Goal: Task Accomplishment & Management: Manage account settings

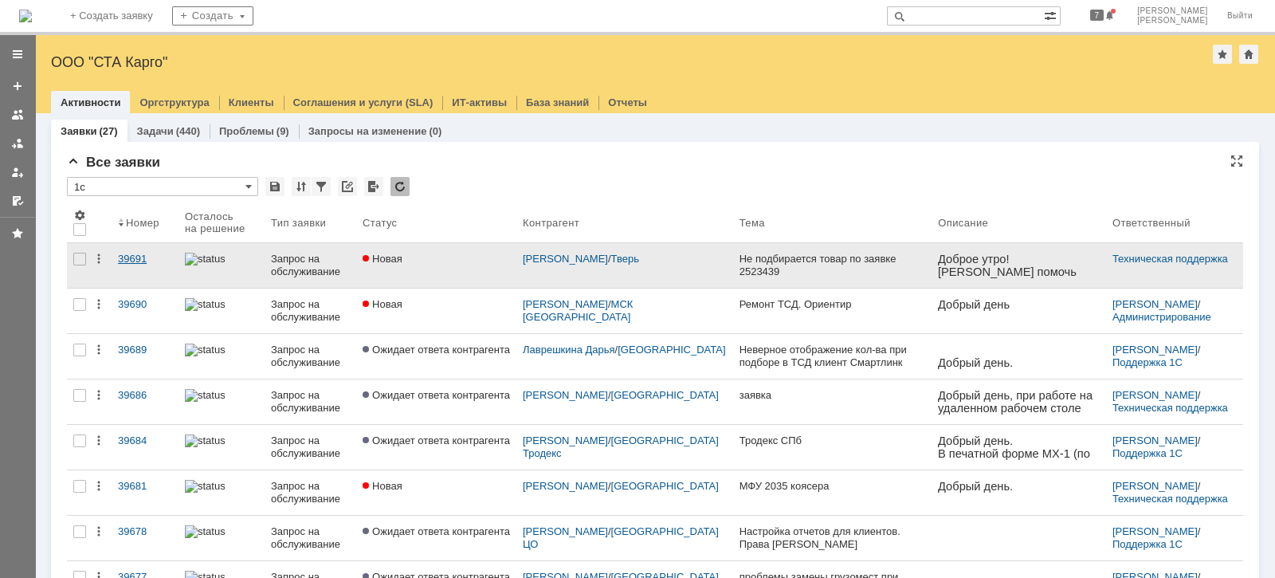
click at [139, 255] on div "39691" at bounding box center [145, 259] width 54 height 13
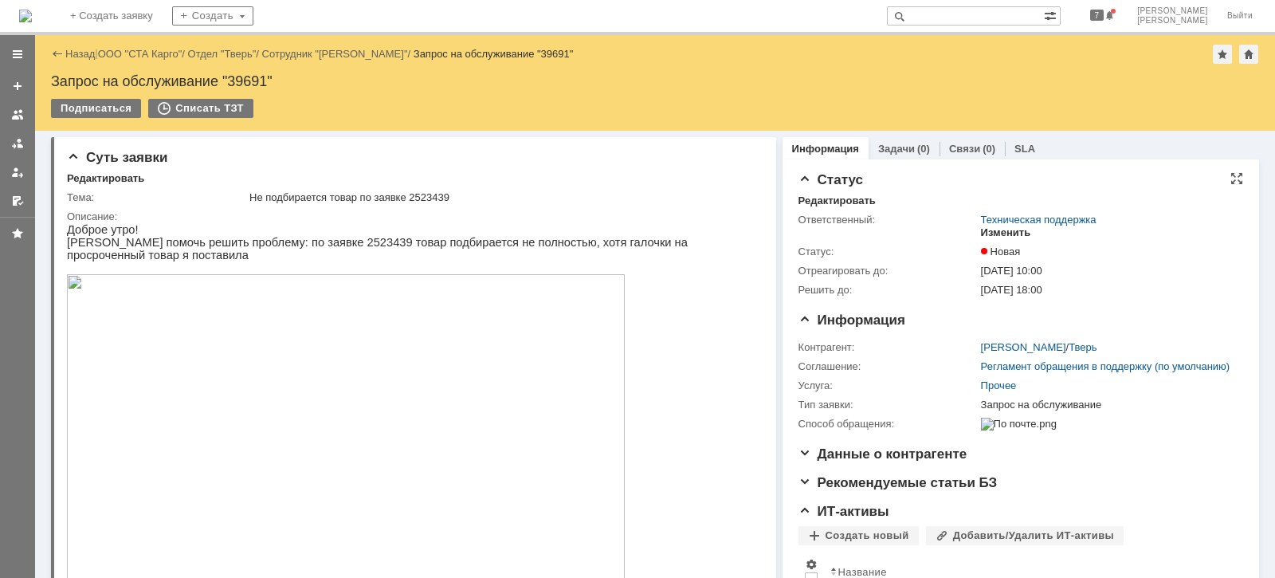
click at [1001, 233] on div "Изменить" at bounding box center [1006, 232] width 50 height 13
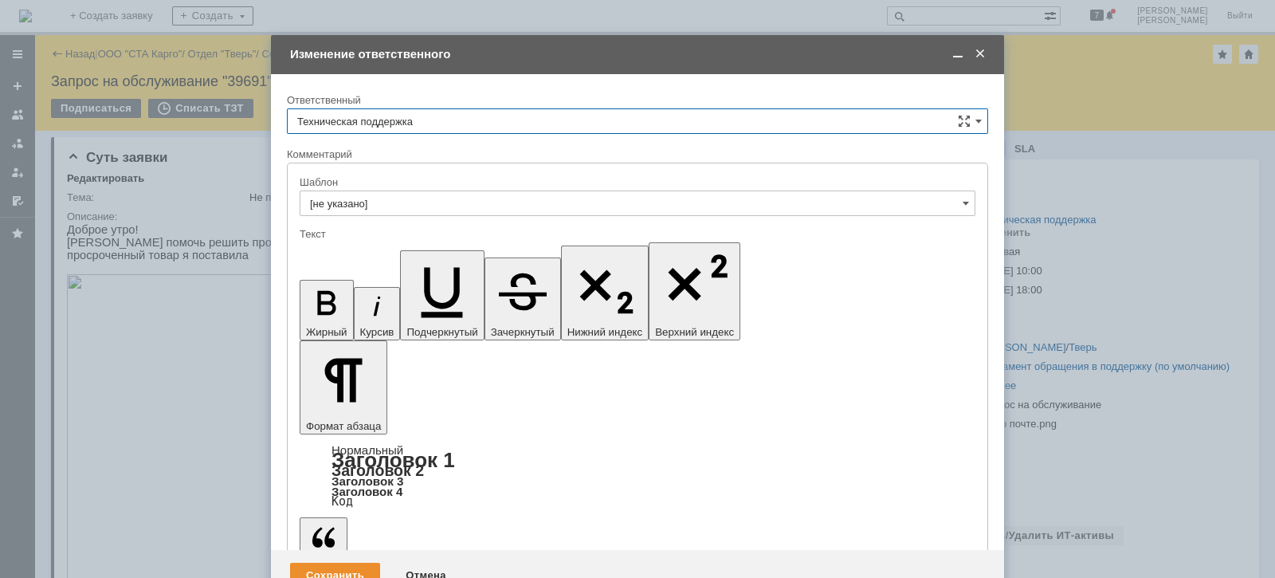
click at [441, 116] on input "Техническая поддержка" at bounding box center [637, 120] width 701 height 25
drag, startPoint x: 390, startPoint y: 198, endPoint x: 39, endPoint y: 57, distance: 378.2
click at [390, 198] on span "[PERSON_NAME]" at bounding box center [637, 203] width 680 height 13
type input "[PERSON_NAME]"
click at [341, 562] on div "Сохранить" at bounding box center [335, 574] width 90 height 25
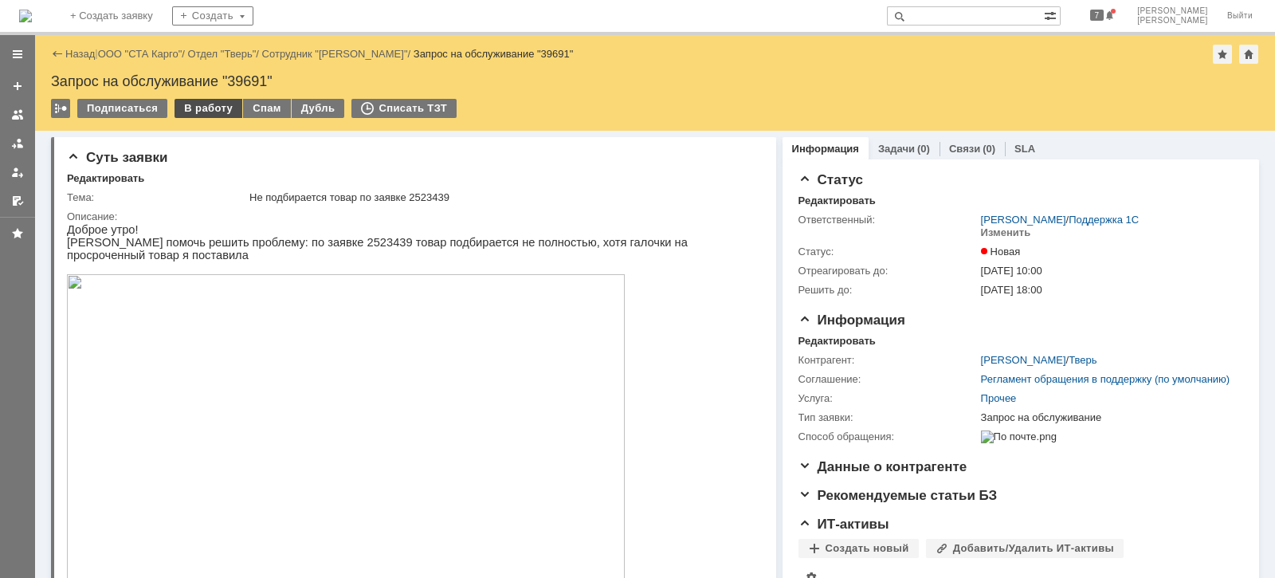
click at [197, 113] on div "В работу" at bounding box center [208, 108] width 68 height 19
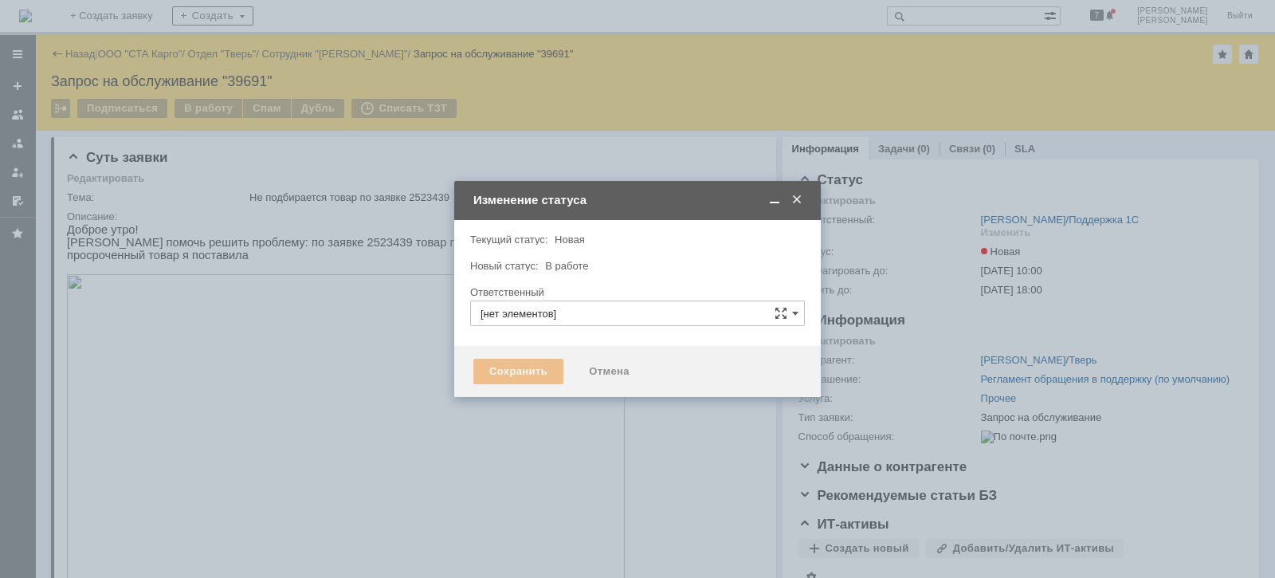
type input "[PERSON_NAME]"
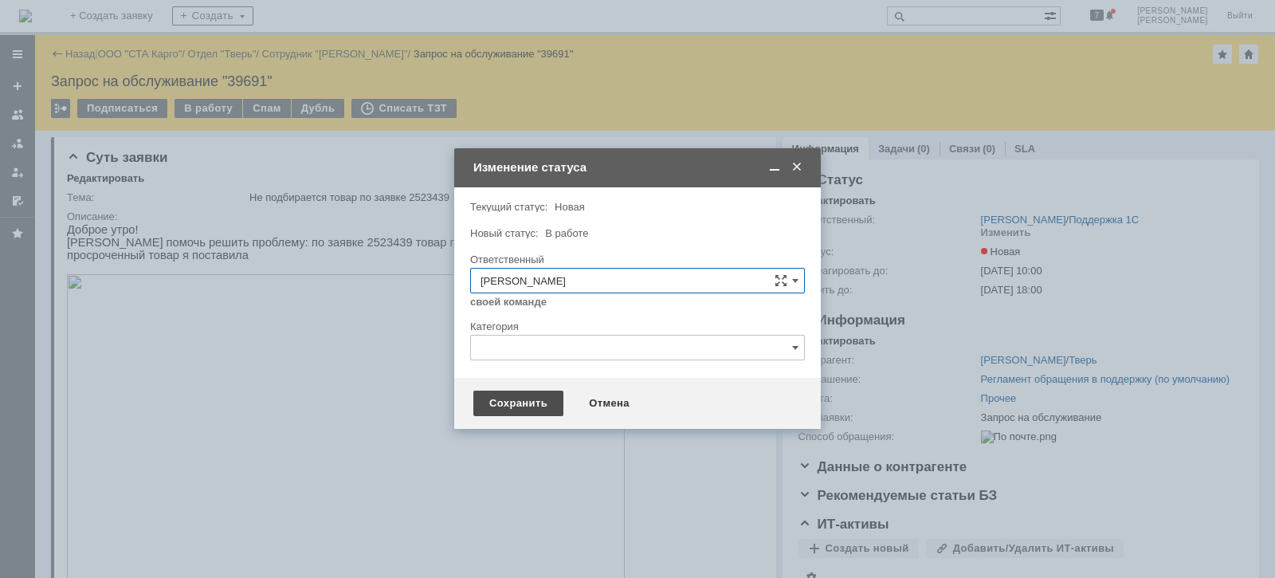
click at [526, 409] on div "Сохранить" at bounding box center [518, 402] width 90 height 25
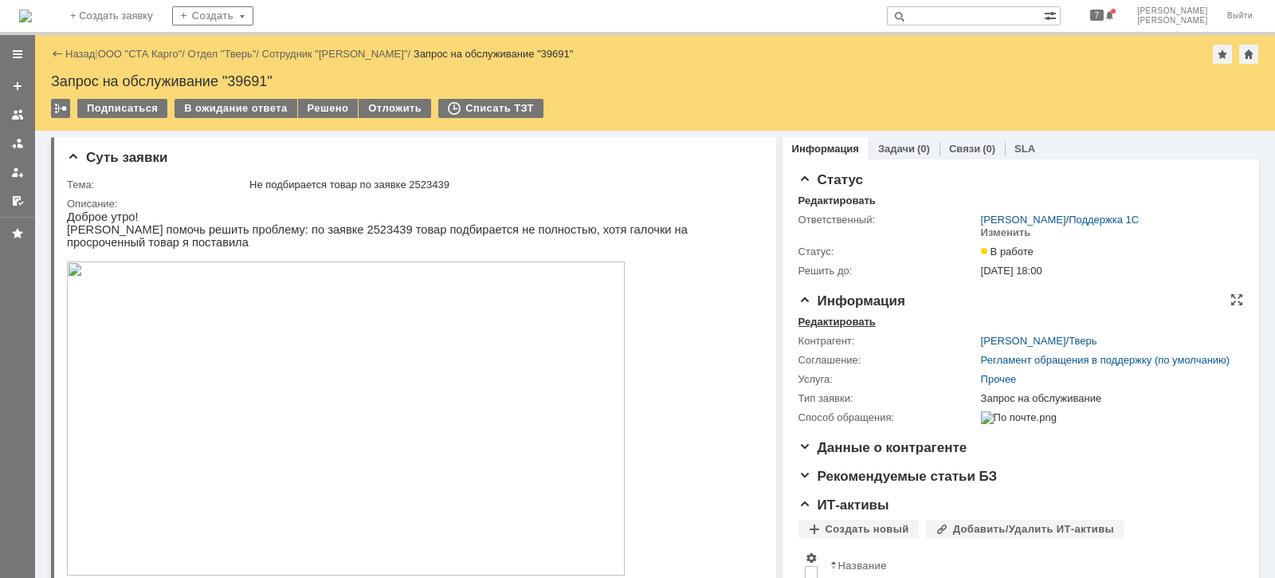
click at [817, 320] on div "Редактировать" at bounding box center [836, 321] width 77 height 13
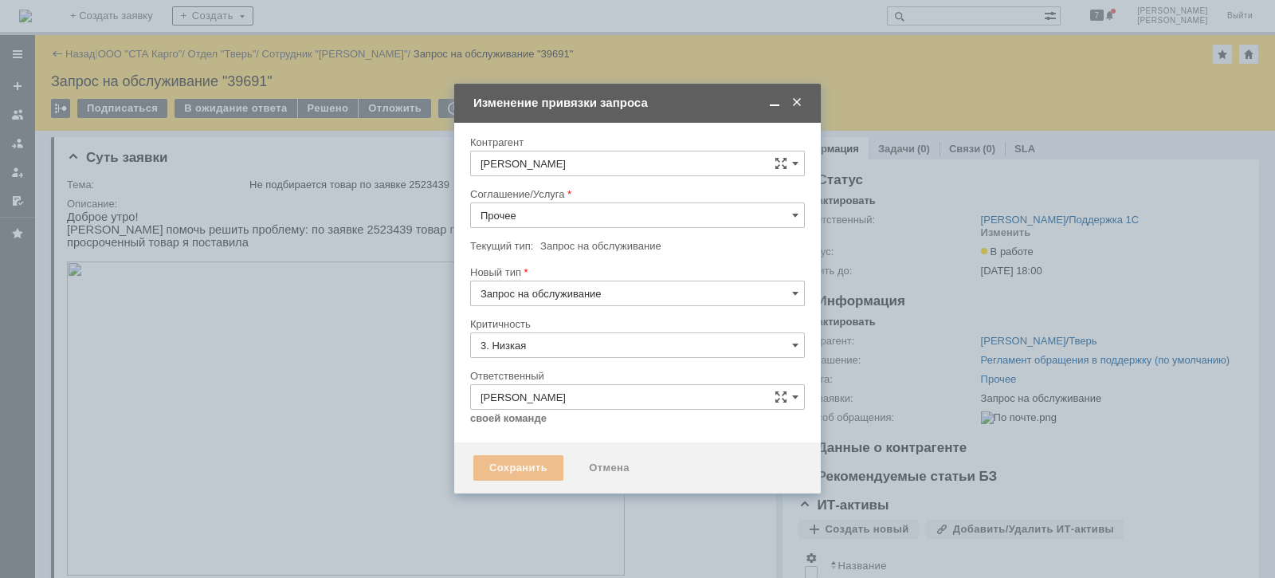
type input "[не указано]"
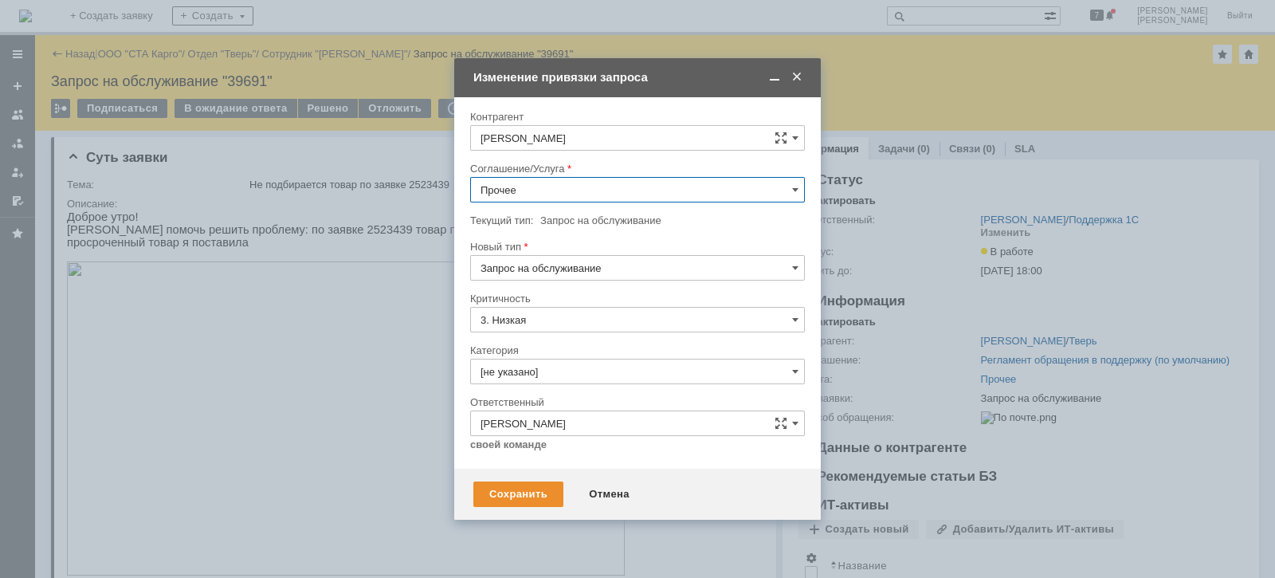
click at [546, 190] on input "Прочее" at bounding box center [637, 189] width 335 height 25
click at [584, 313] on span "WMS Сборка" at bounding box center [637, 313] width 314 height 13
type input "WMS Сборка"
click at [566, 368] on input "[не указано]" at bounding box center [637, 370] width 335 height 25
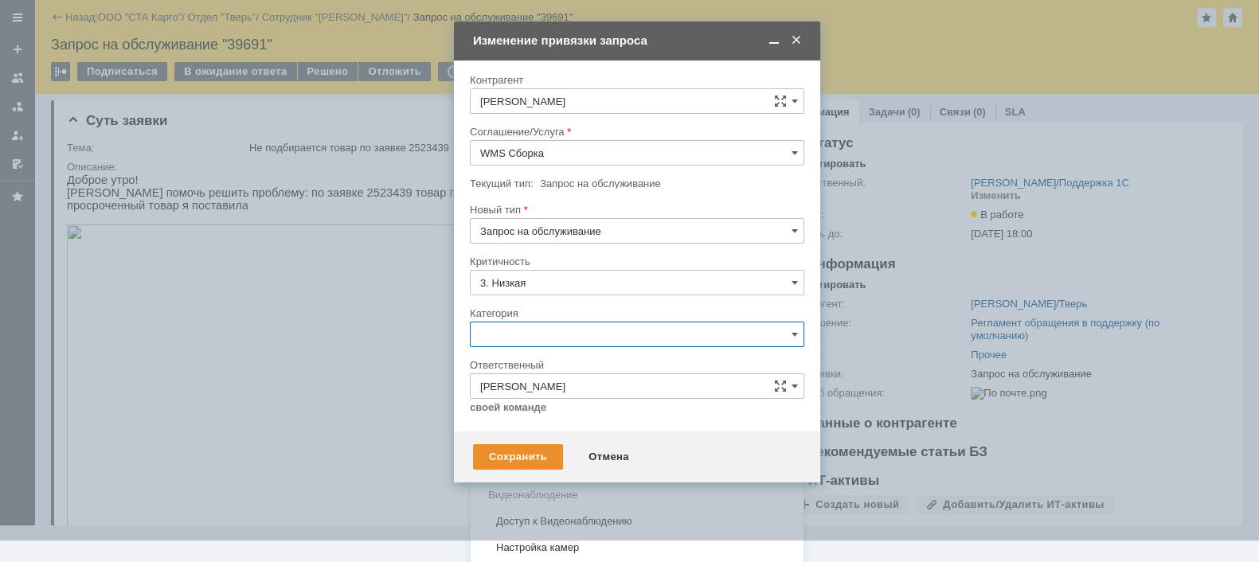
click at [569, 438] on span "Консультация пользователя" at bounding box center [637, 443] width 314 height 13
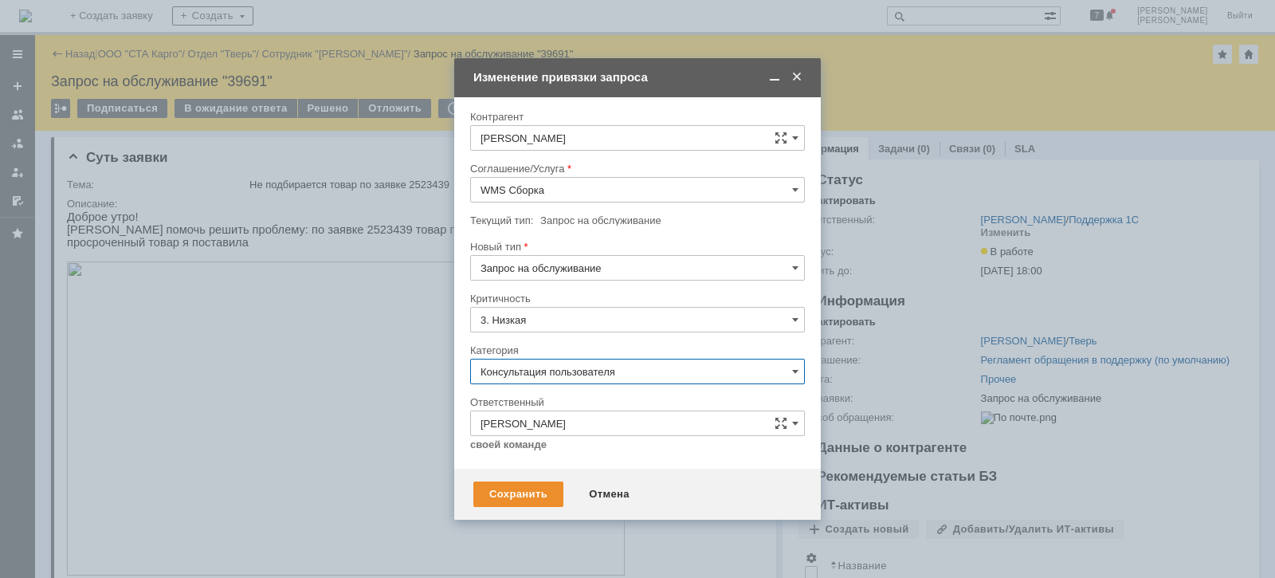
type input "Консультация пользователя"
click at [511, 495] on div "Сохранить" at bounding box center [518, 493] width 90 height 25
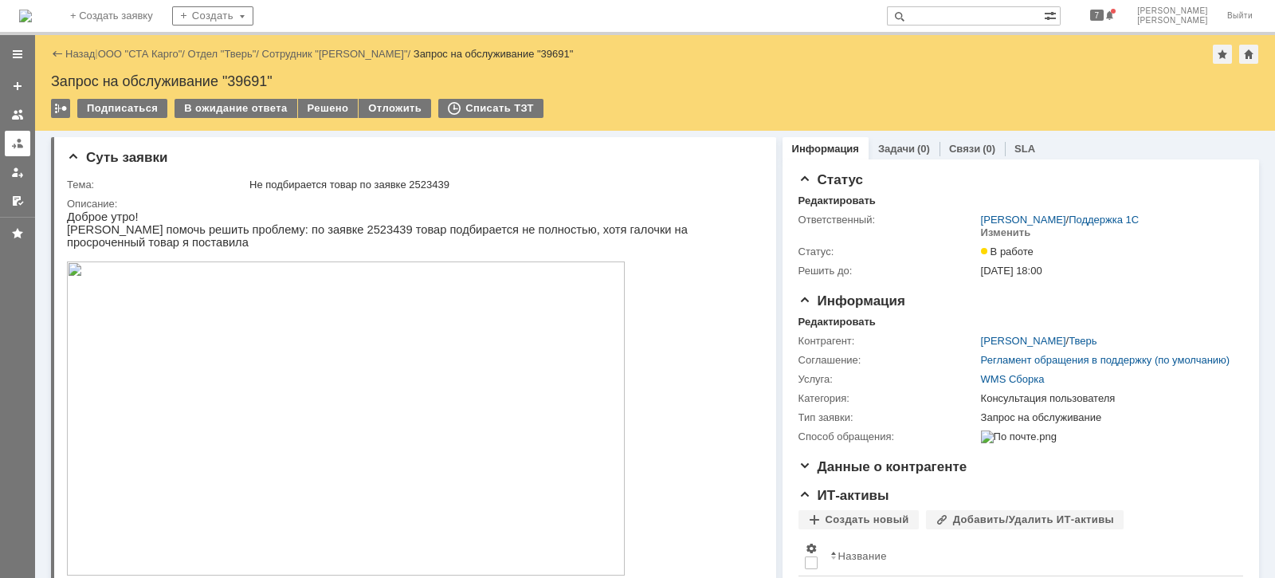
click at [13, 147] on div at bounding box center [17, 143] width 13 height 13
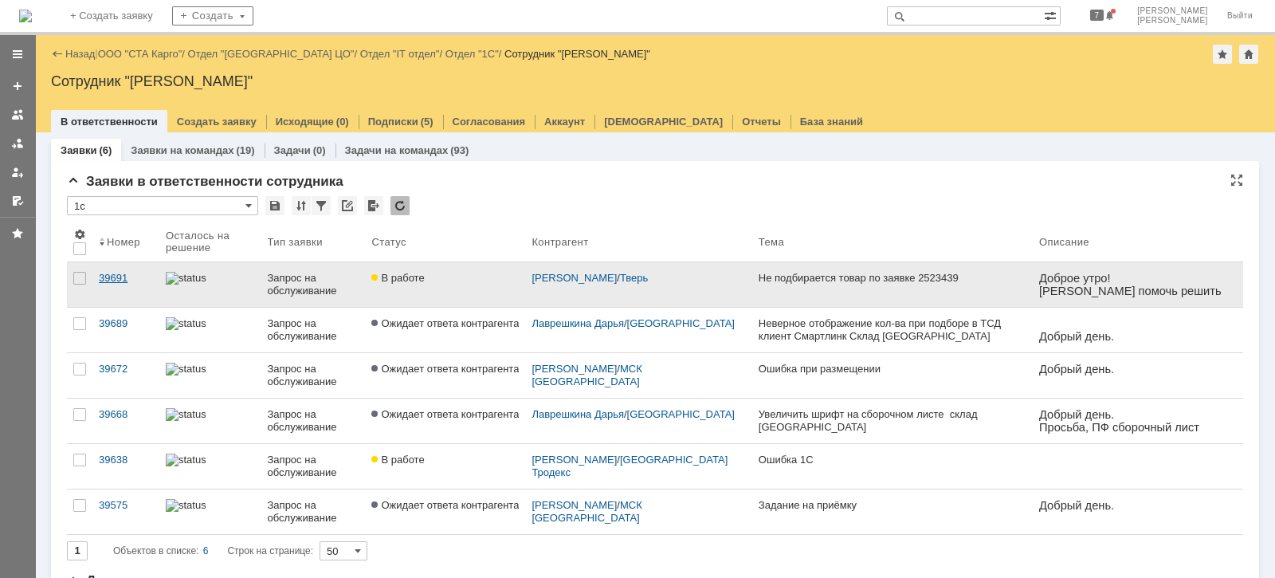
click at [116, 280] on div "39691" at bounding box center [126, 278] width 54 height 13
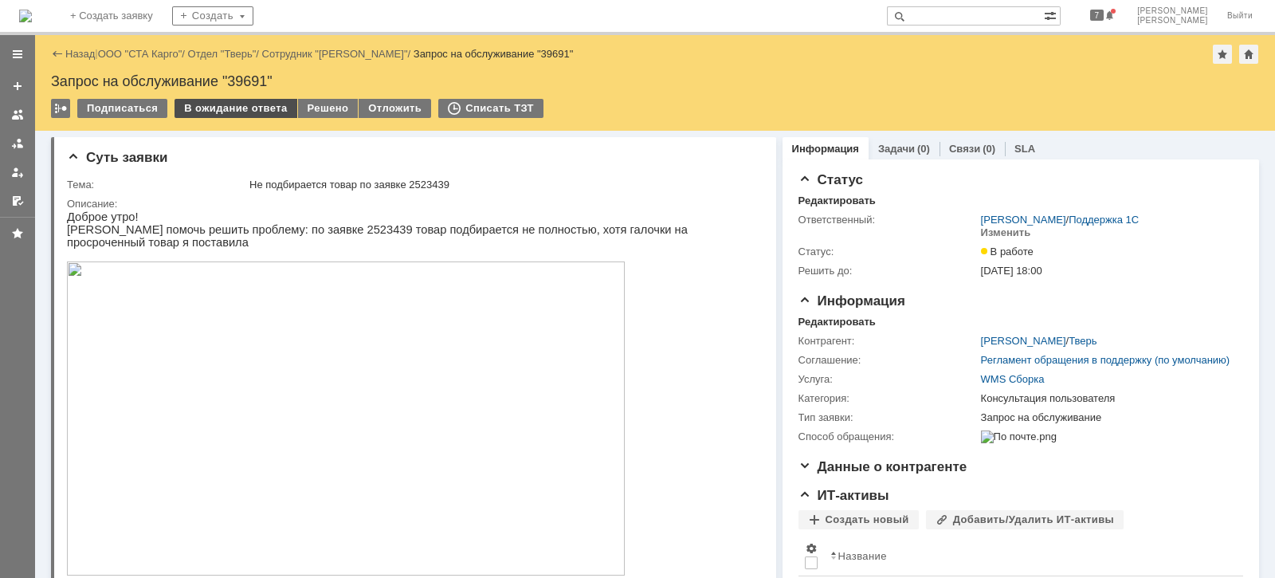
click at [190, 107] on div "В ожидание ответа" at bounding box center [235, 108] width 122 height 19
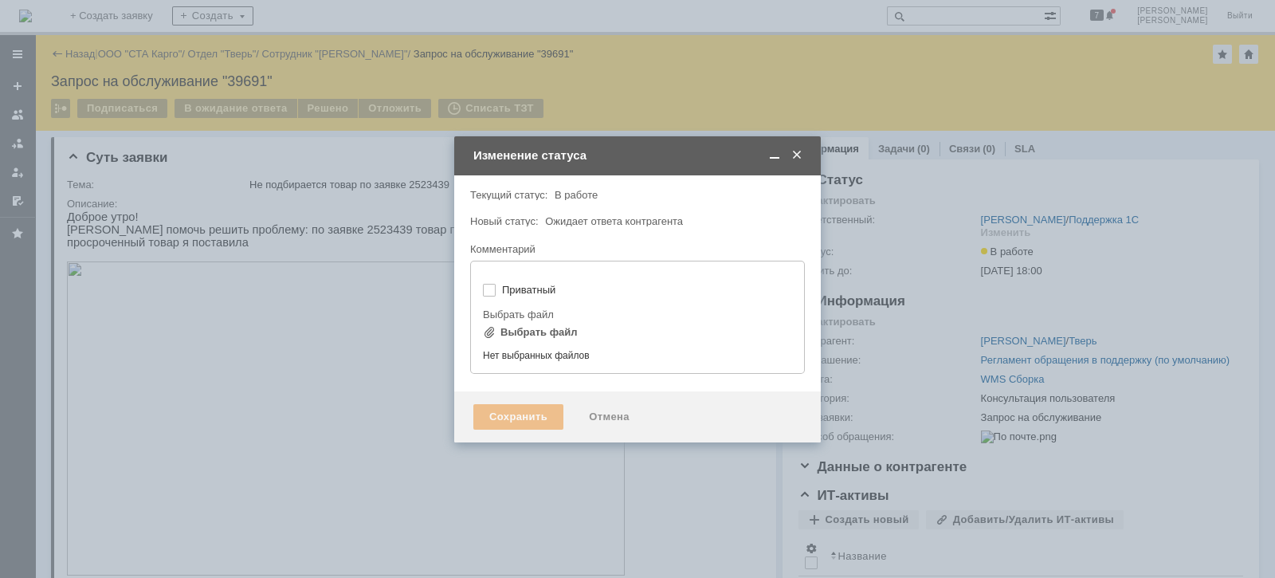
type input "[не указано]"
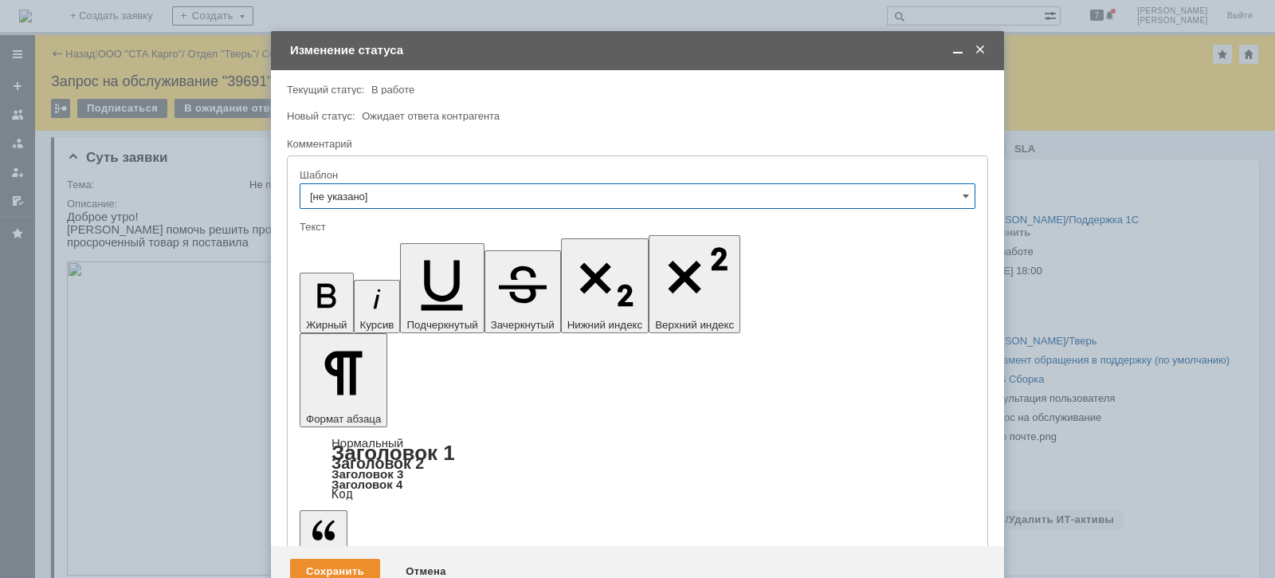
click at [985, 49] on span at bounding box center [980, 50] width 16 height 14
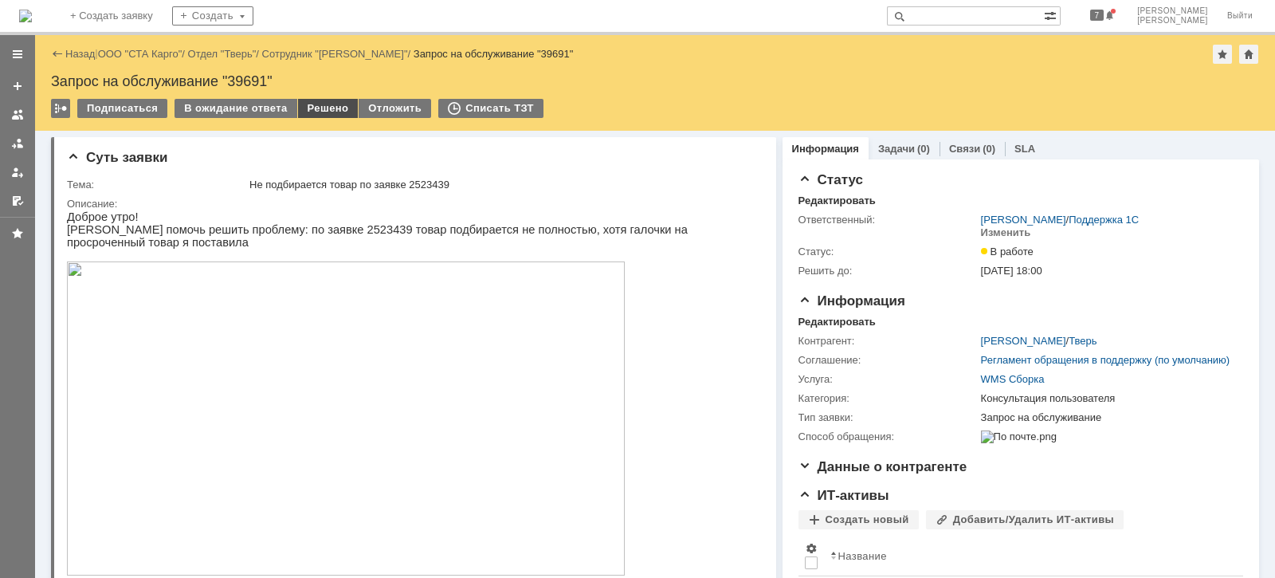
click at [323, 110] on div "Решено" at bounding box center [328, 108] width 61 height 19
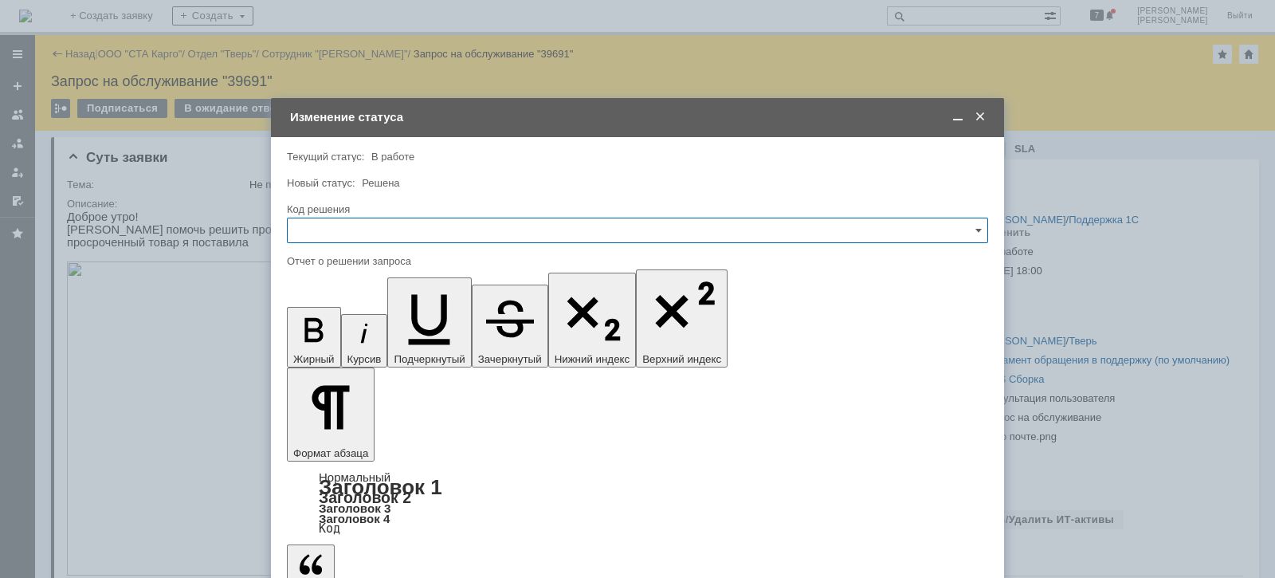
click at [386, 225] on input "text" at bounding box center [637, 229] width 701 height 25
click at [324, 438] on span "Решено" at bounding box center [637, 443] width 680 height 13
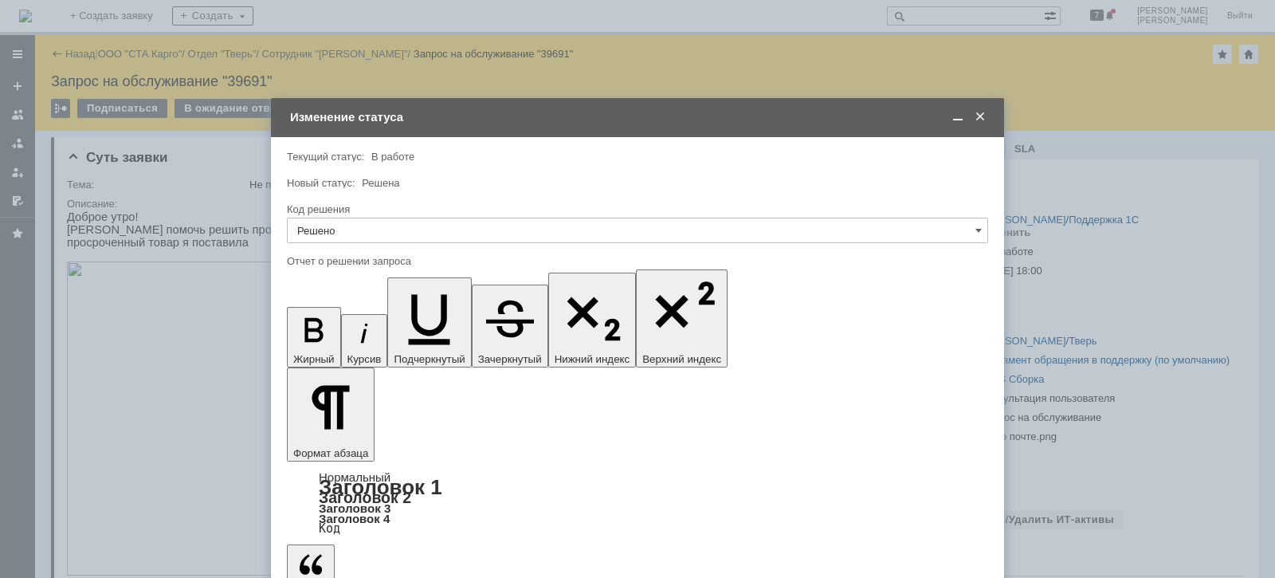
type input "Решено"
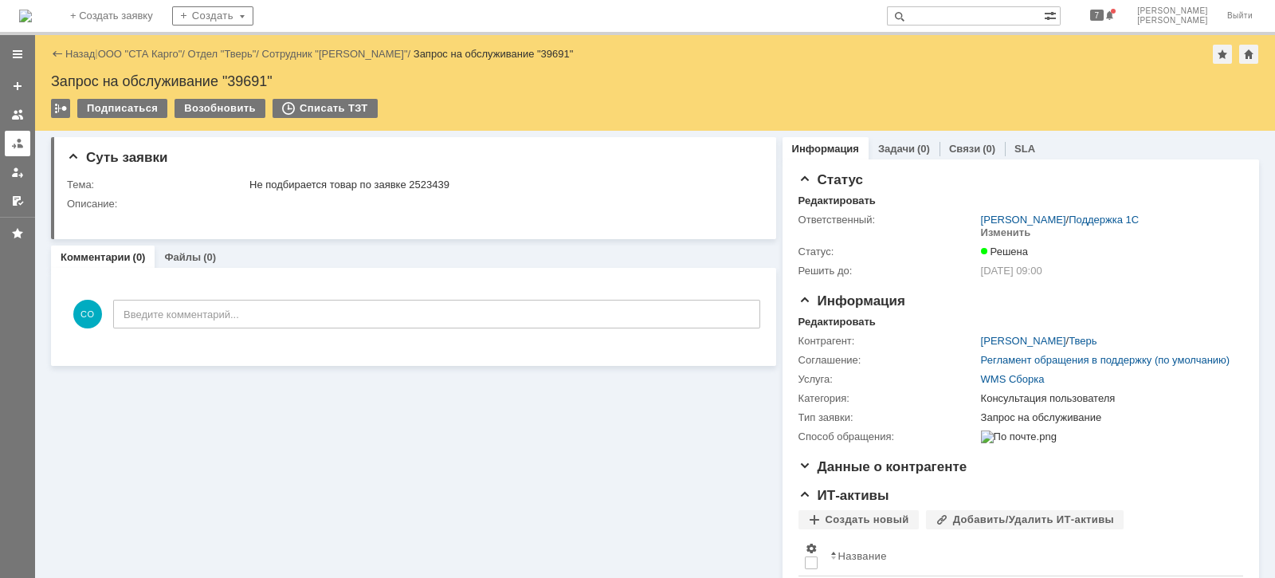
click at [11, 143] on div at bounding box center [17, 143] width 13 height 13
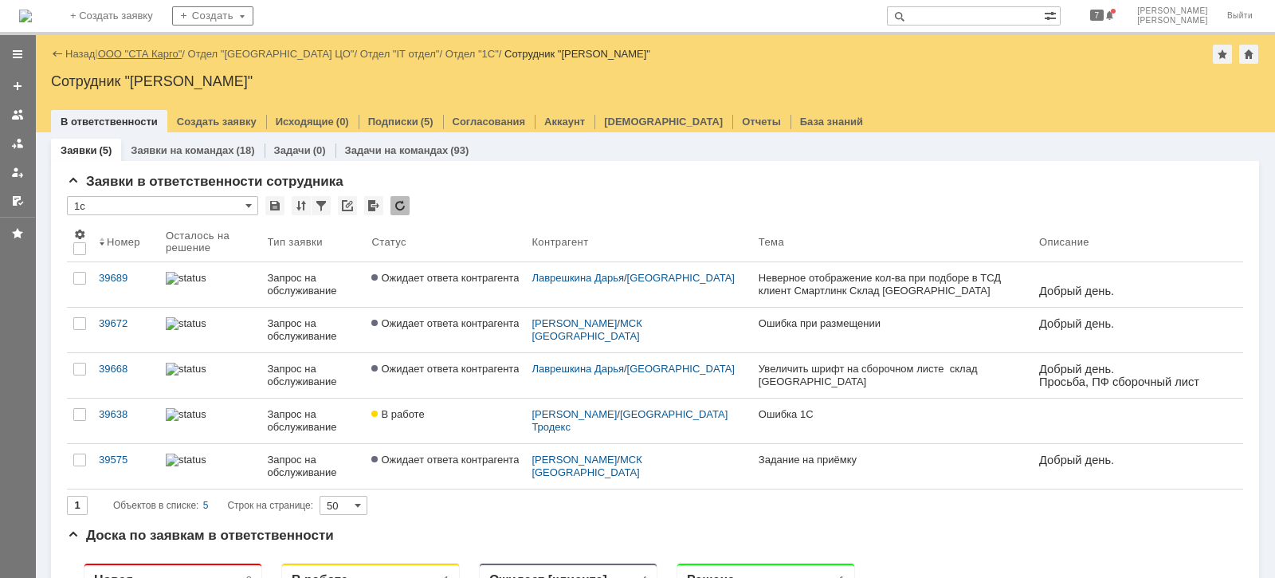
click at [159, 57] on link "ООО "СТА Карго"" at bounding box center [140, 54] width 84 height 12
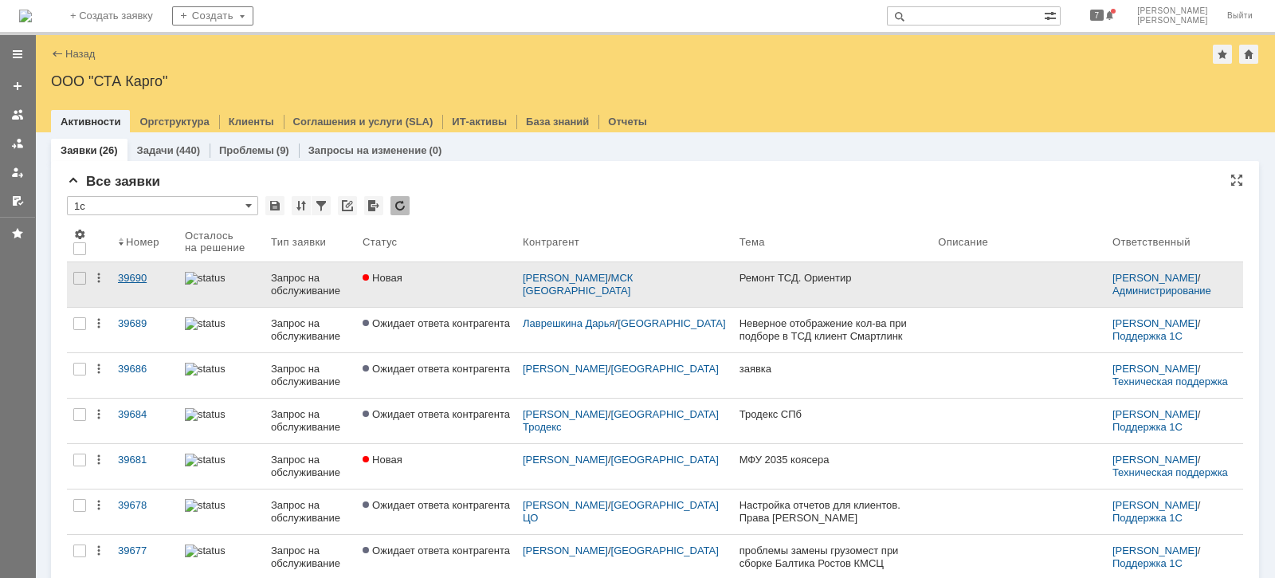
click at [147, 277] on div "39690" at bounding box center [145, 278] width 54 height 13
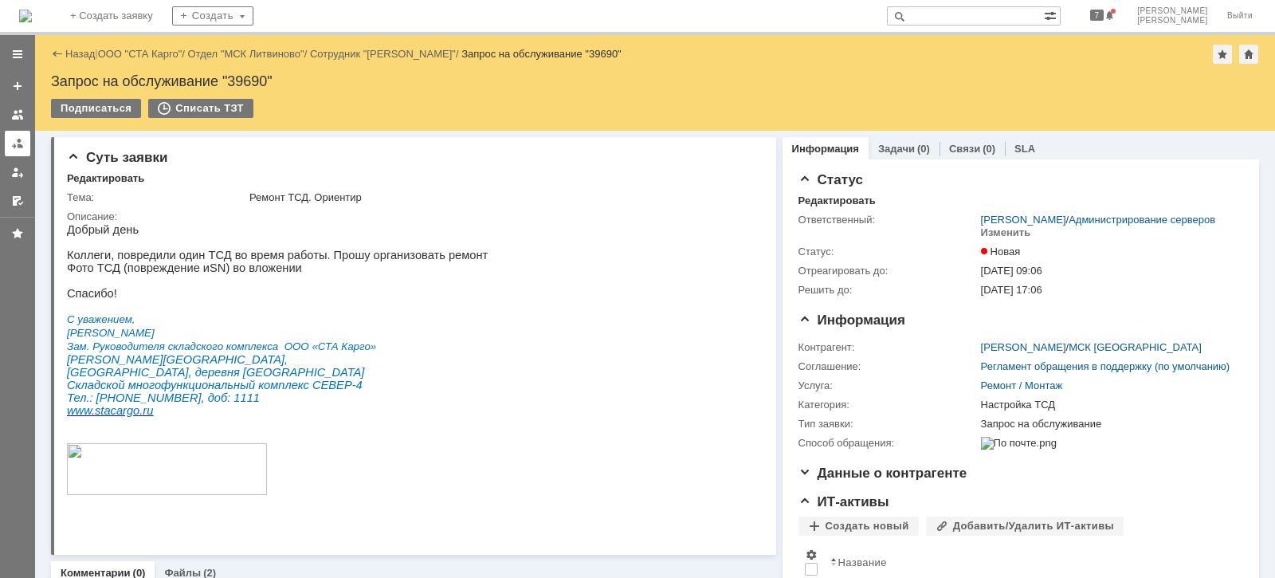
click at [19, 143] on div at bounding box center [17, 143] width 13 height 13
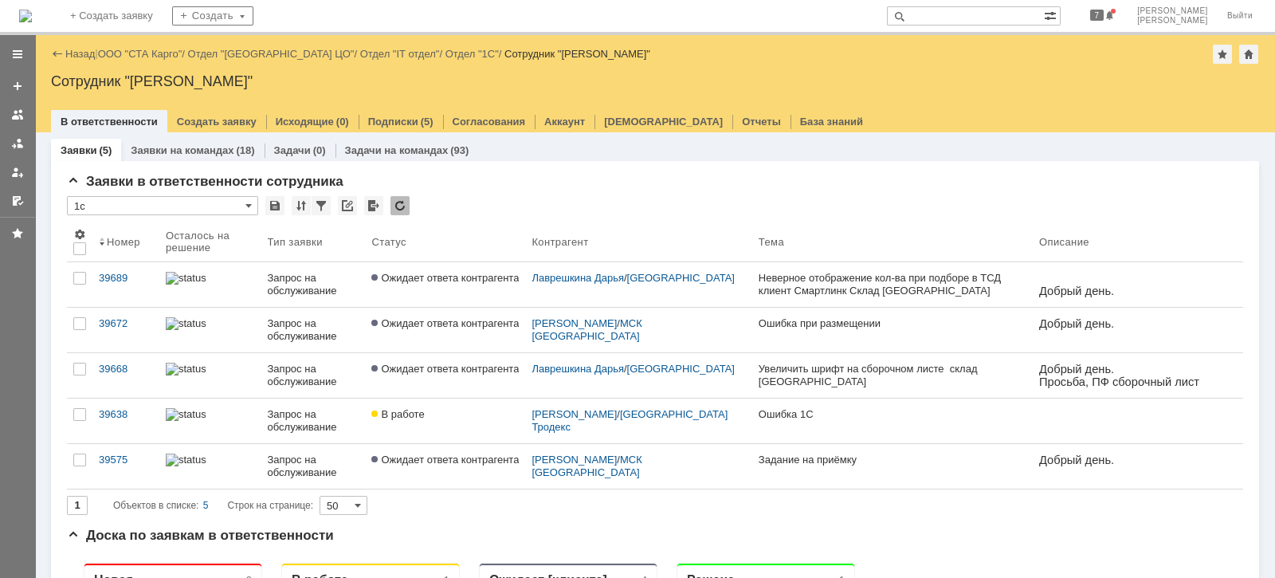
click at [272, 345] on link "Запрос на обслуживание" at bounding box center [313, 329] width 104 height 45
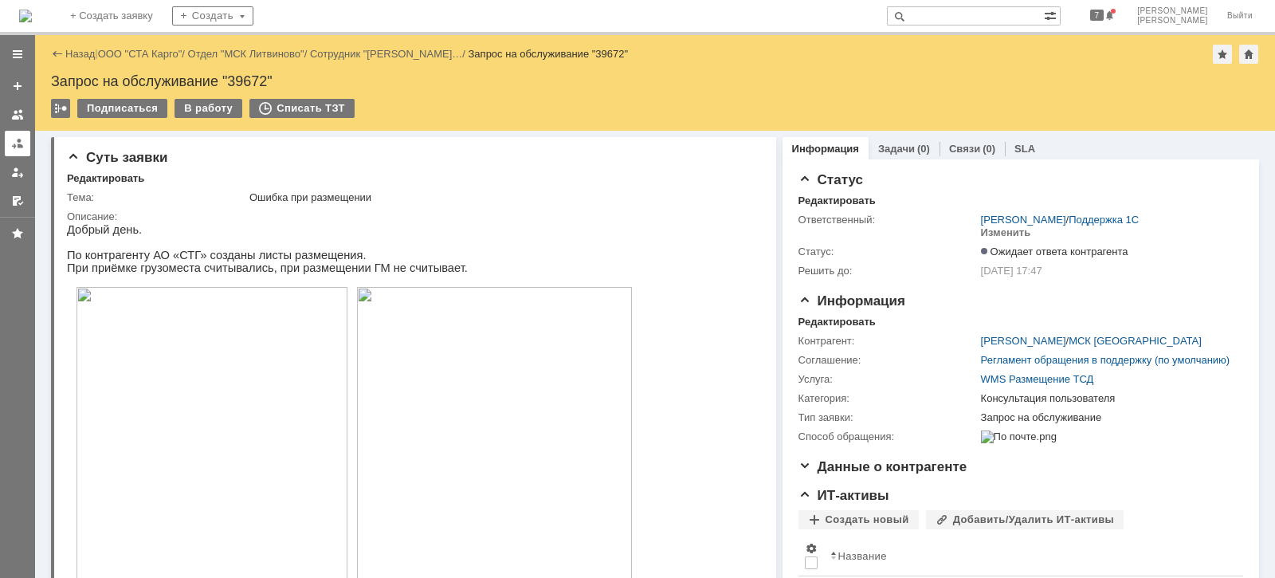
click at [13, 147] on div at bounding box center [17, 143] width 13 height 13
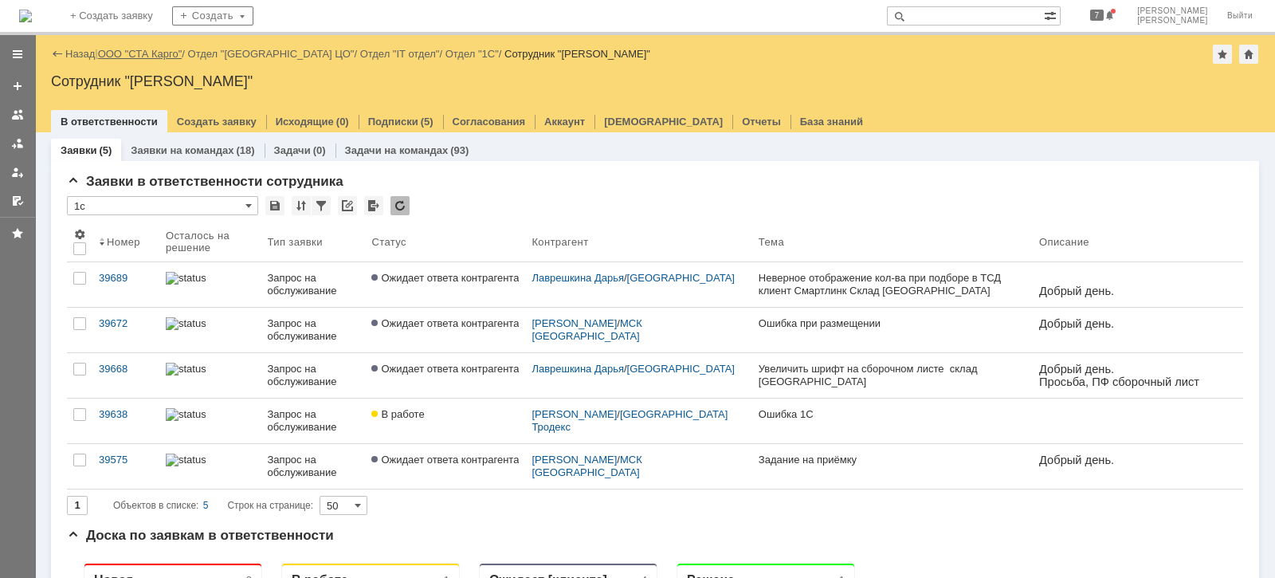
click at [148, 55] on link "ООО "СТА Карго"" at bounding box center [140, 54] width 84 height 12
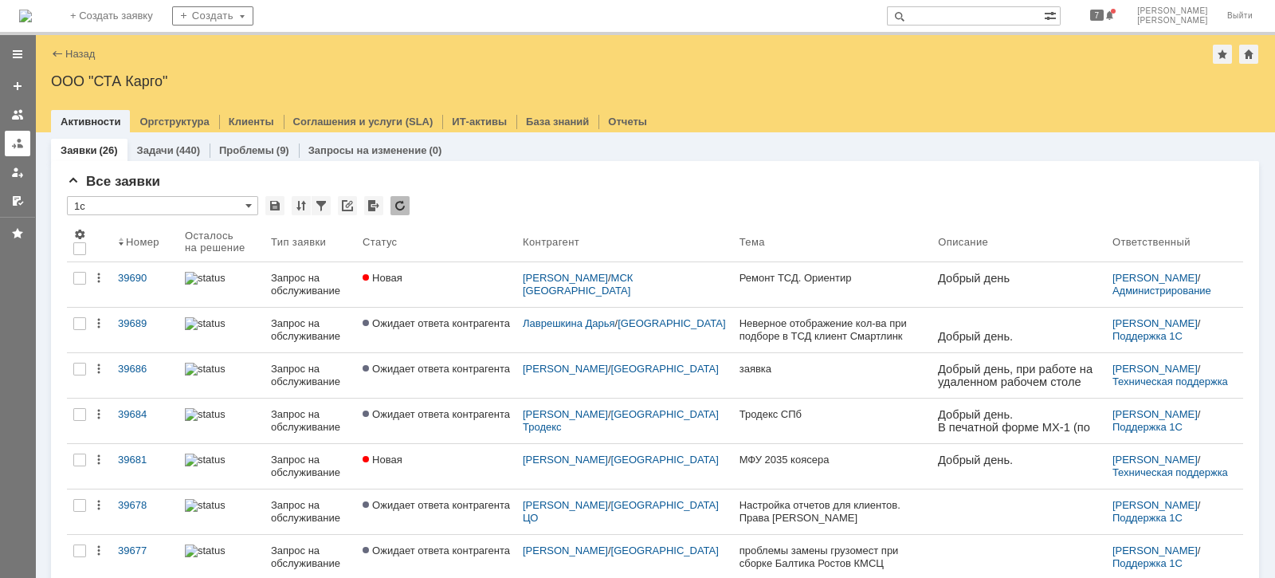
click at [8, 133] on link at bounding box center [17, 143] width 25 height 25
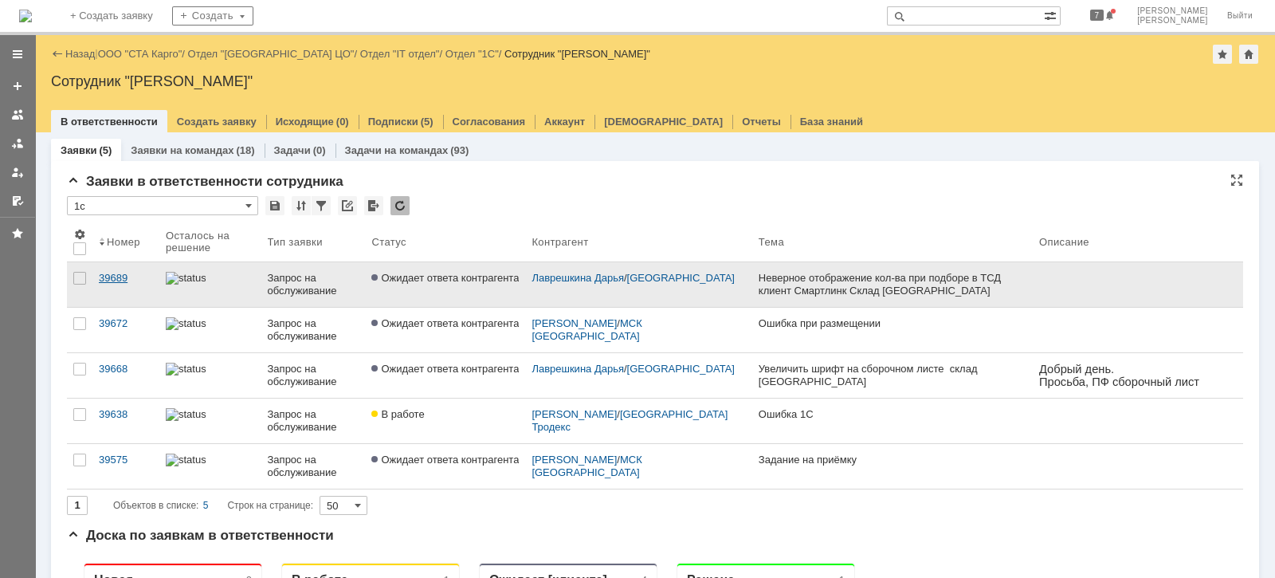
click at [116, 277] on div "39689" at bounding box center [126, 278] width 54 height 13
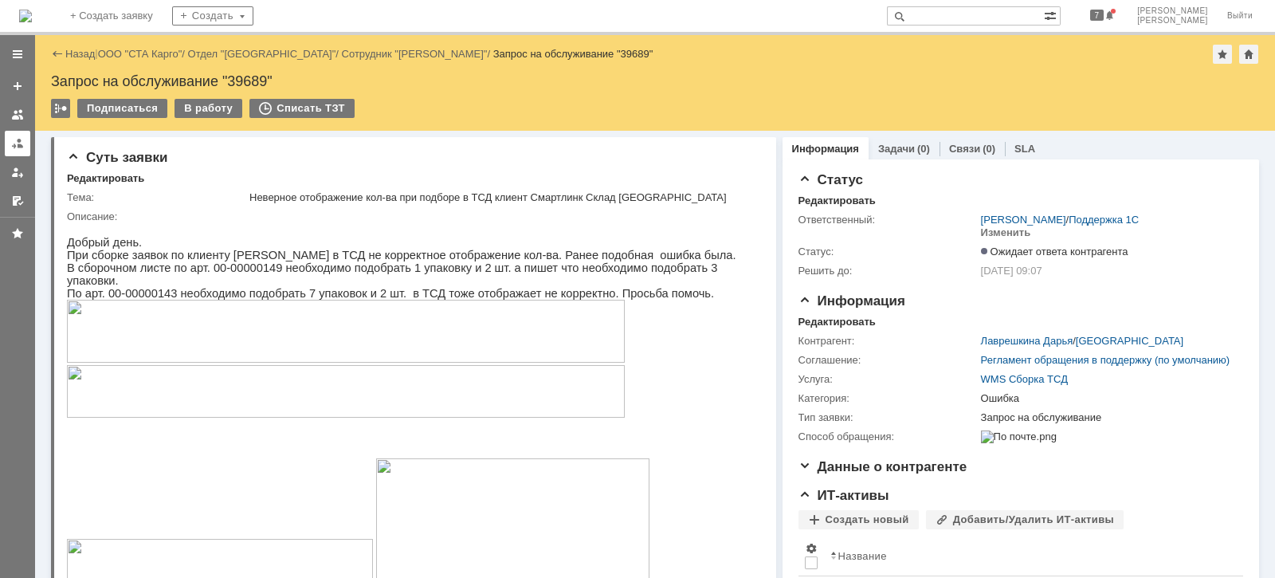
click at [24, 147] on link at bounding box center [17, 143] width 25 height 25
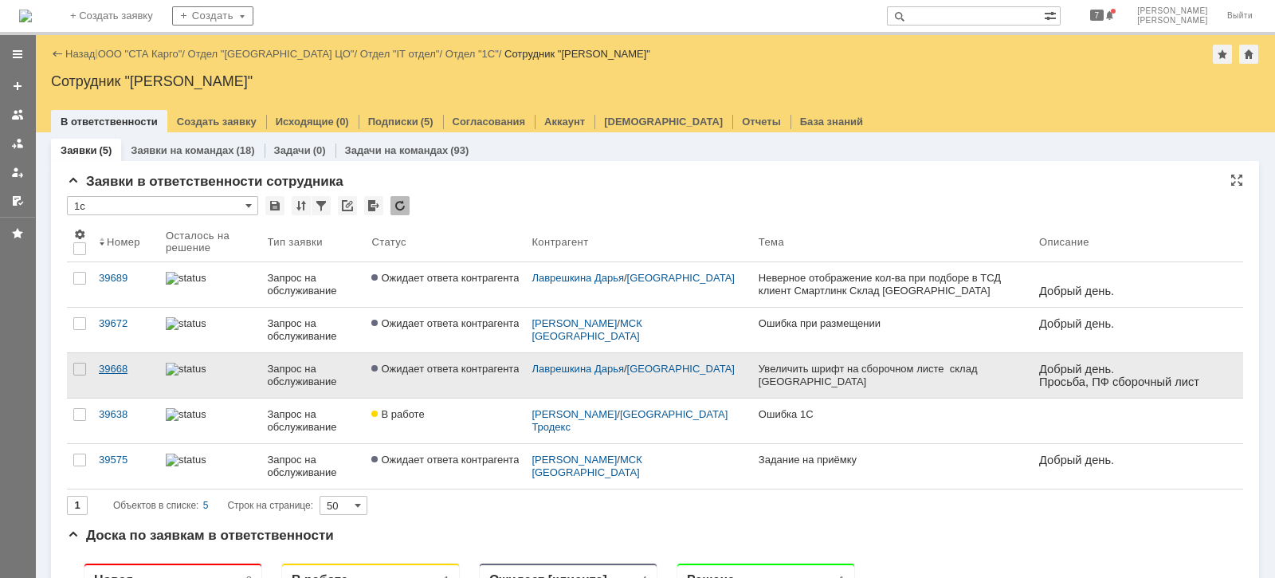
click at [116, 368] on div "39668" at bounding box center [126, 368] width 54 height 13
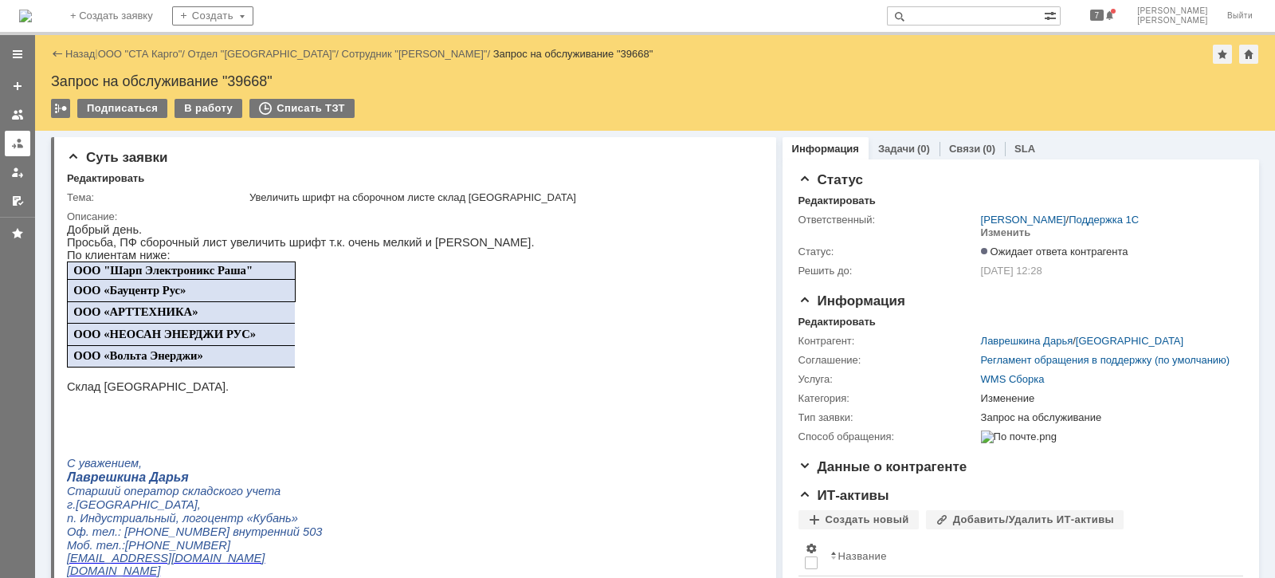
click at [6, 147] on link at bounding box center [17, 143] width 25 height 25
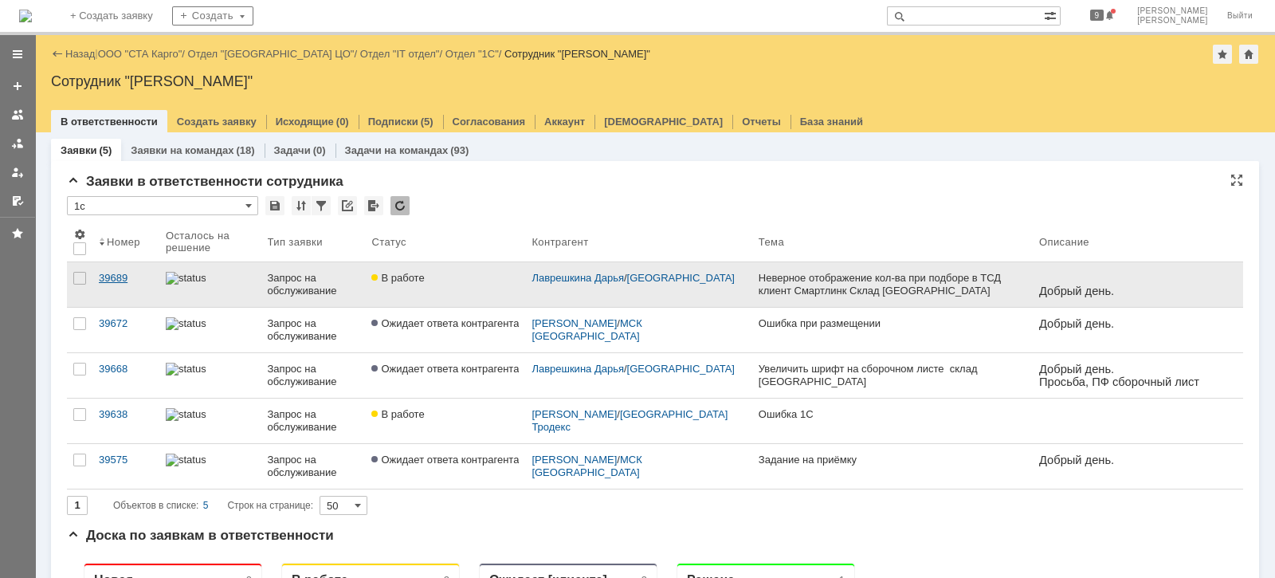
click at [107, 274] on div "39689" at bounding box center [126, 278] width 54 height 13
